Goal: Task Accomplishment & Management: Manage account settings

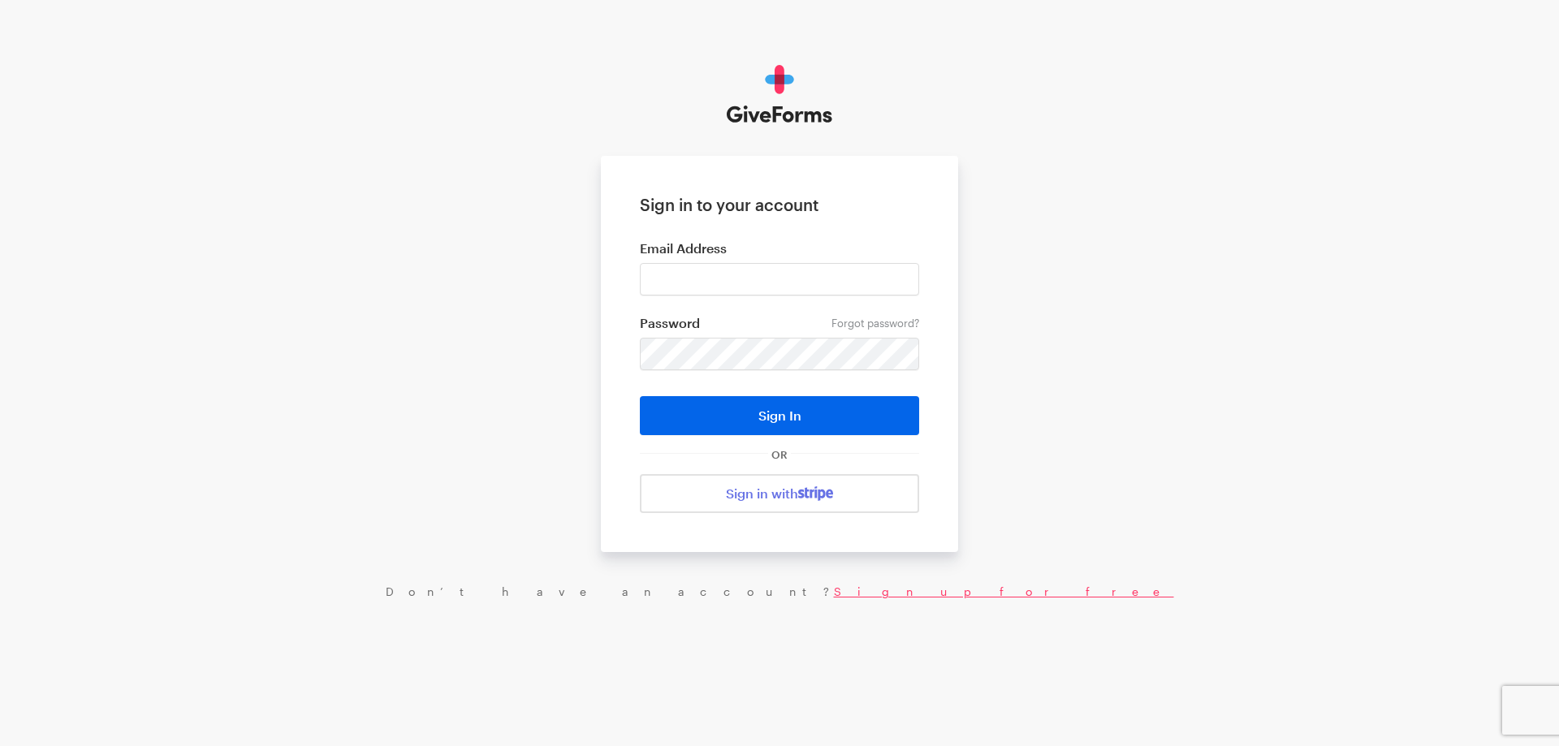
click at [834, 587] on link "Sign up for free" at bounding box center [1004, 592] width 340 height 14
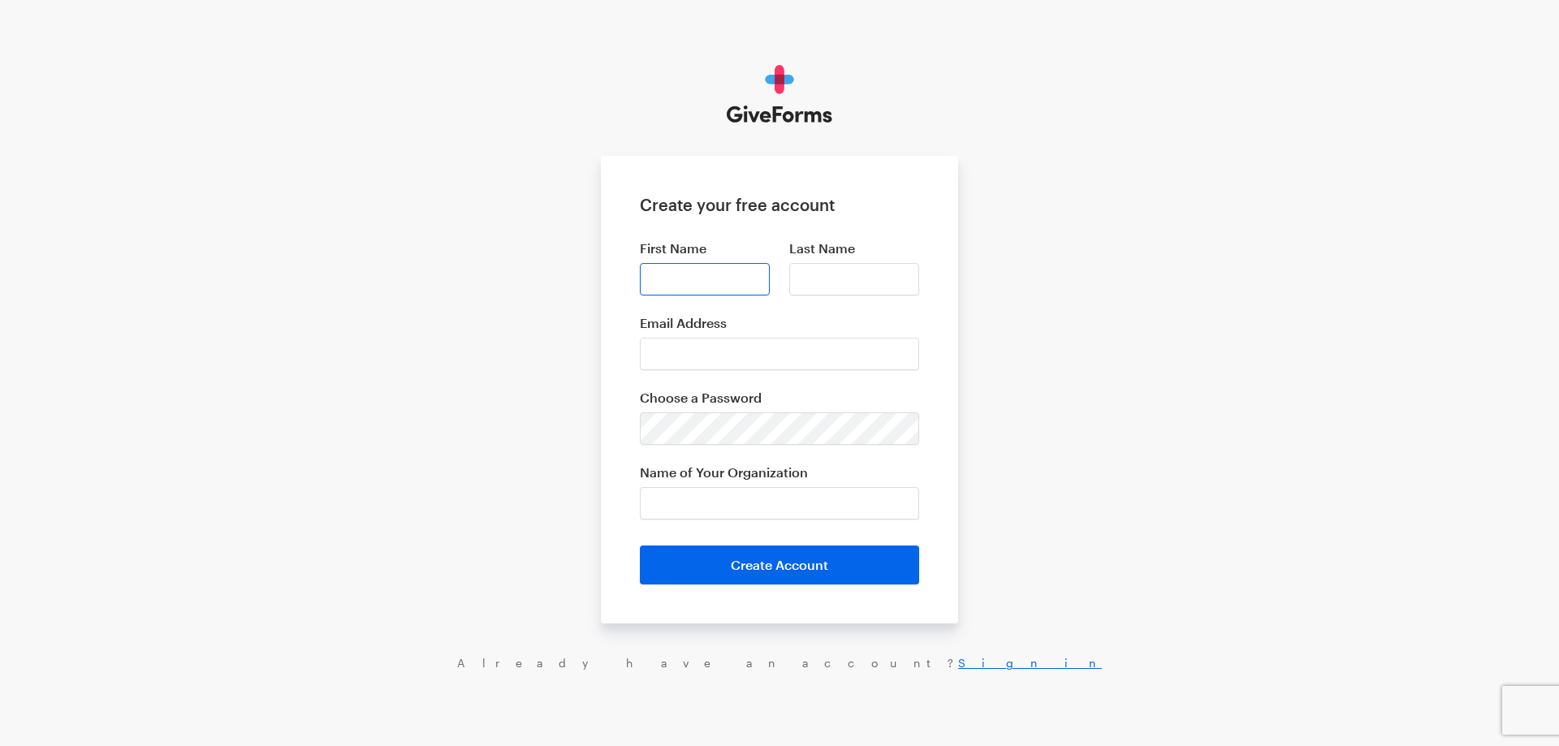
type input "[PERSON_NAME]"
type input "dodp"
click at [732, 347] on input "Email Address" at bounding box center [779, 354] width 279 height 32
paste input "[EMAIL_ADDRESS][DOMAIN_NAME]"
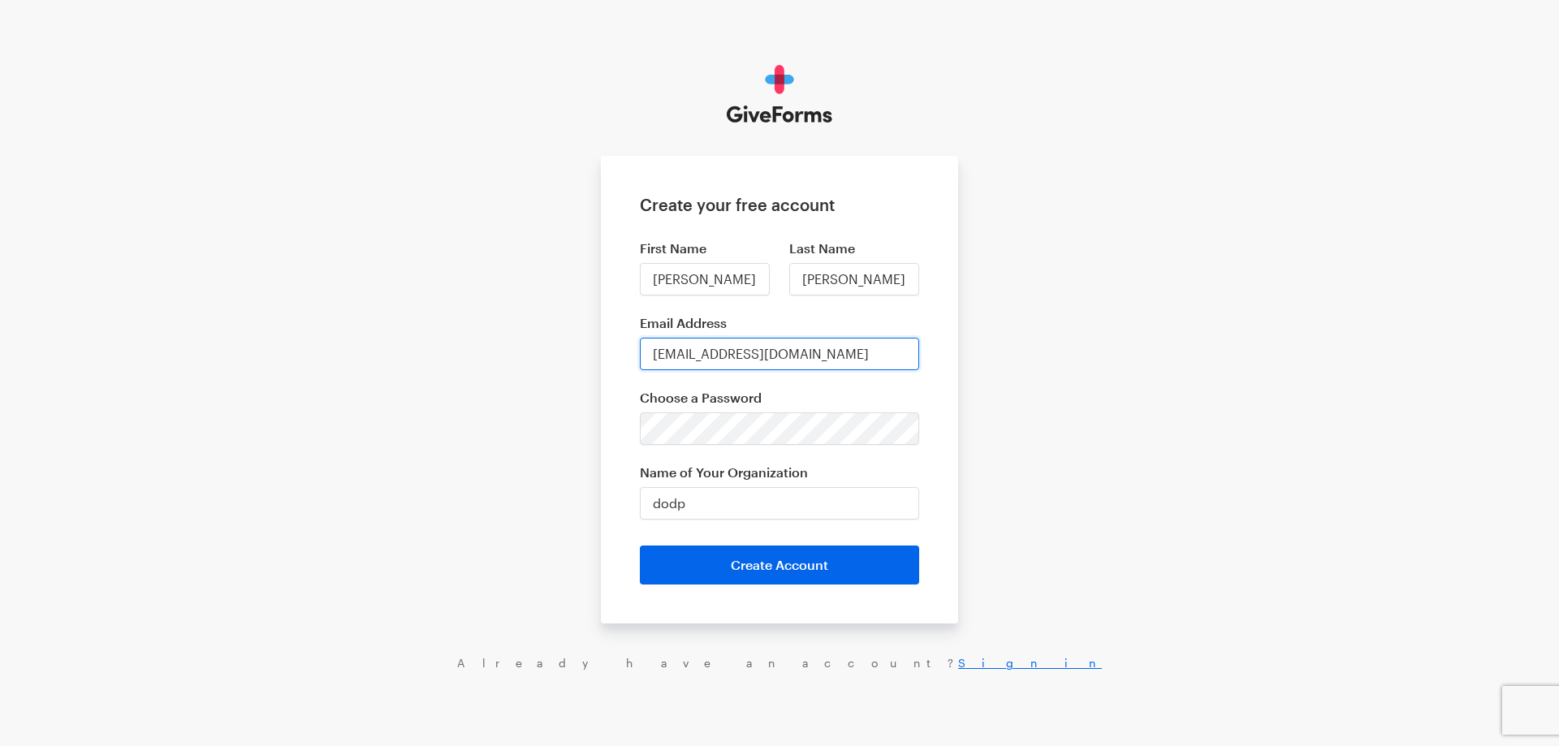
type input "[EMAIL_ADDRESS][DOMAIN_NAME]"
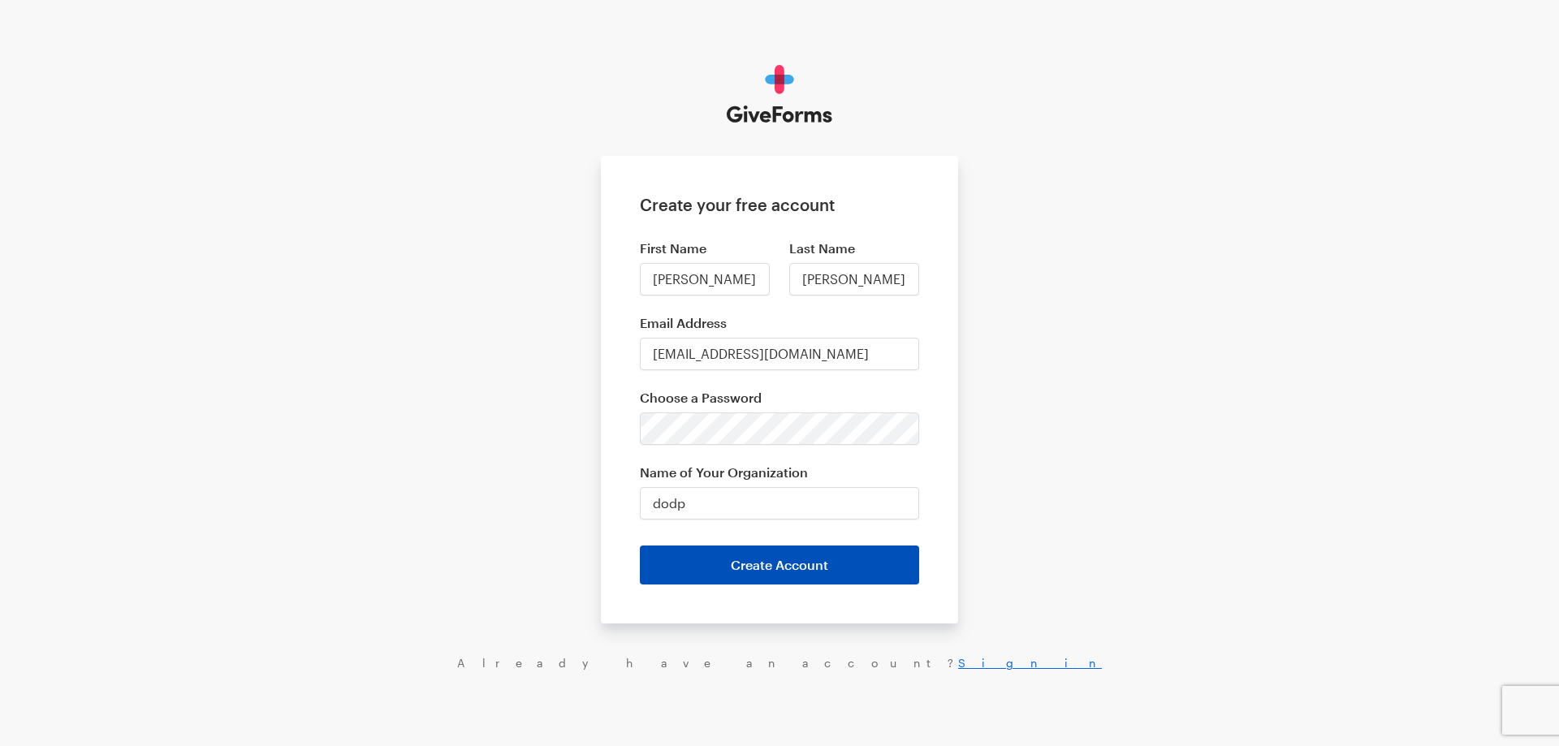
click at [816, 584] on button "Create Account" at bounding box center [779, 565] width 279 height 39
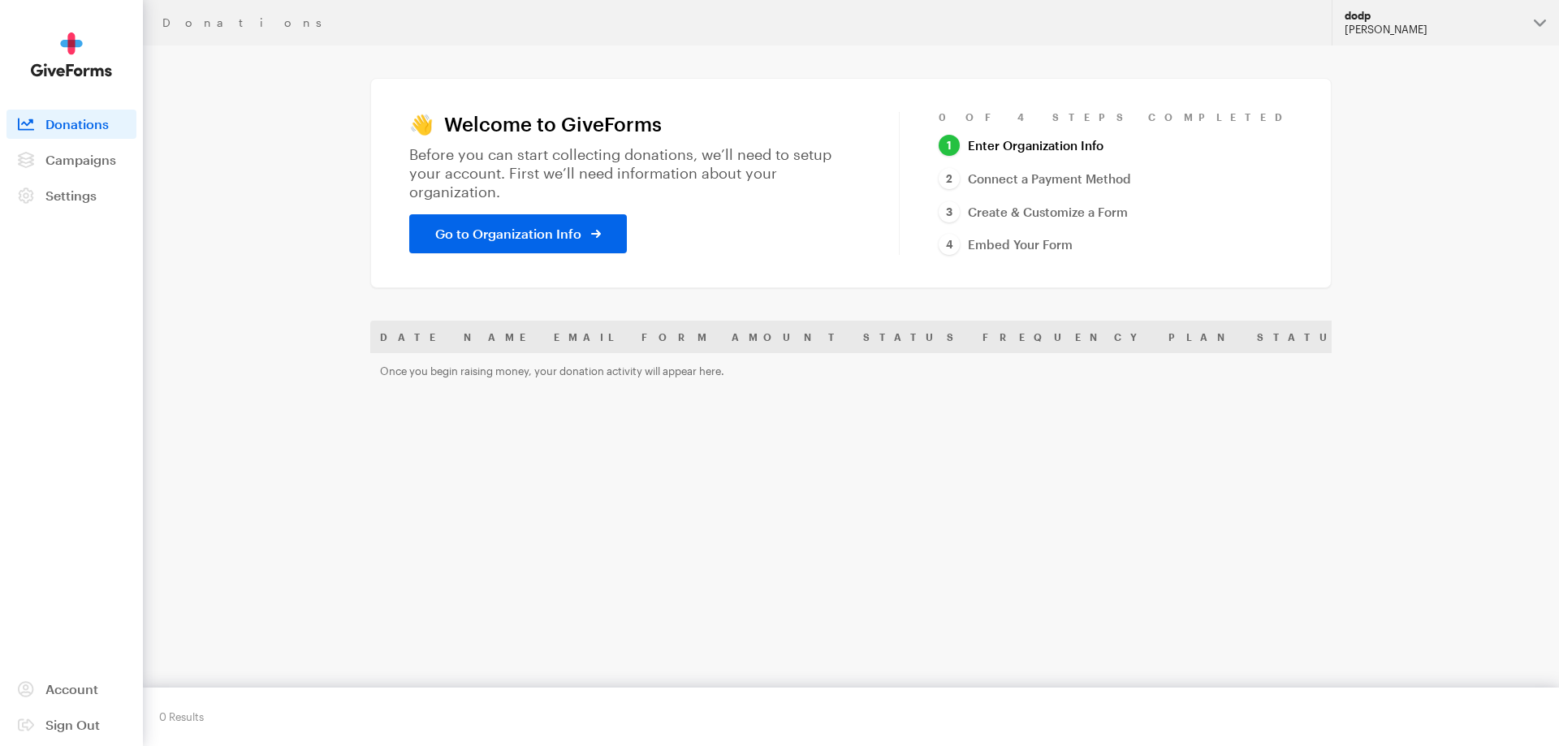
click at [1363, 30] on div "[PERSON_NAME]" at bounding box center [1432, 30] width 176 height 14
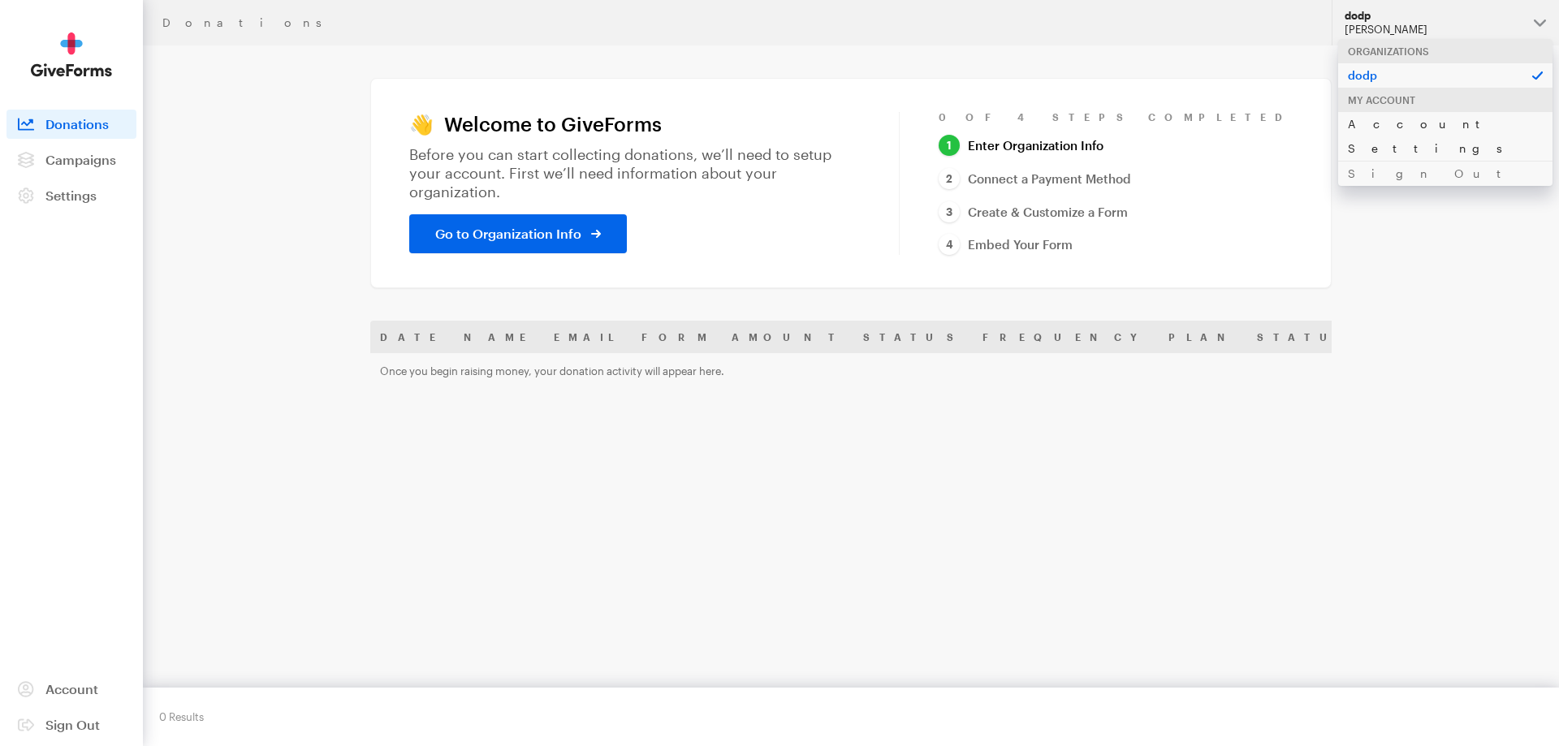
click at [1378, 118] on link "Account Settings" at bounding box center [1445, 136] width 214 height 50
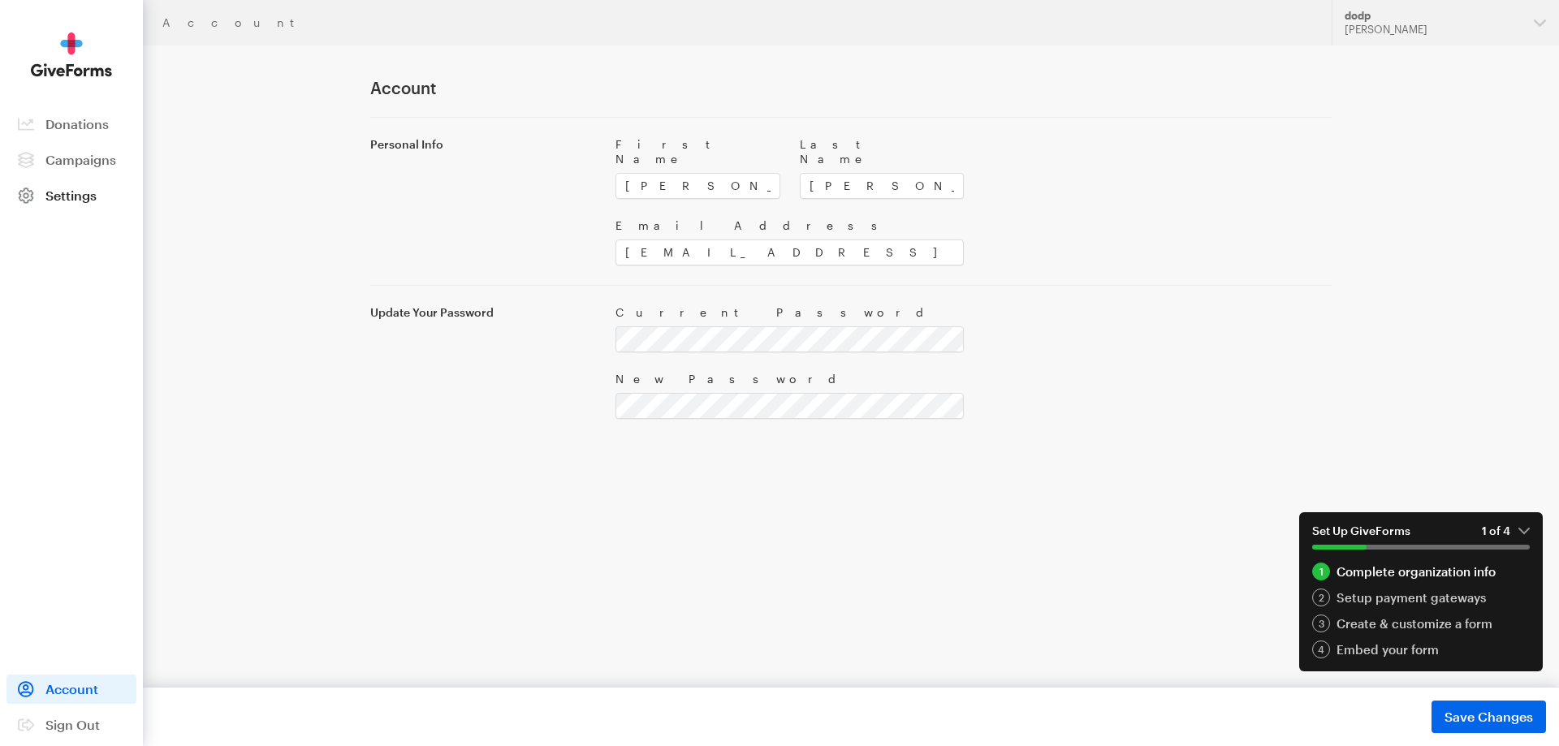
click at [86, 196] on span "Settings" at bounding box center [70, 195] width 51 height 15
